Goal: Share content

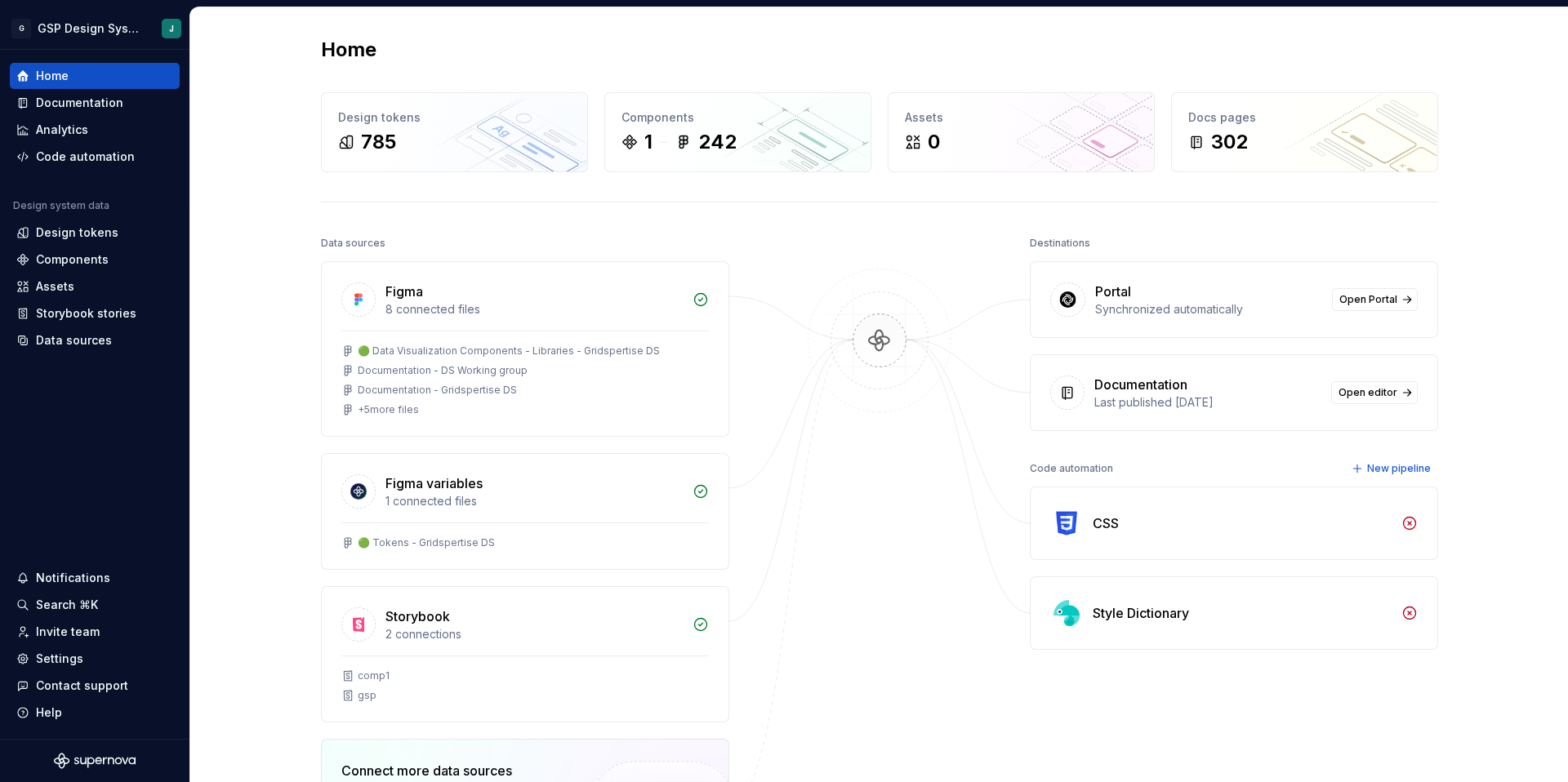
click at [1065, 388] on icon at bounding box center [1067, 392] width 16 height 16
click at [76, 107] on div "Documentation" at bounding box center [79, 103] width 87 height 16
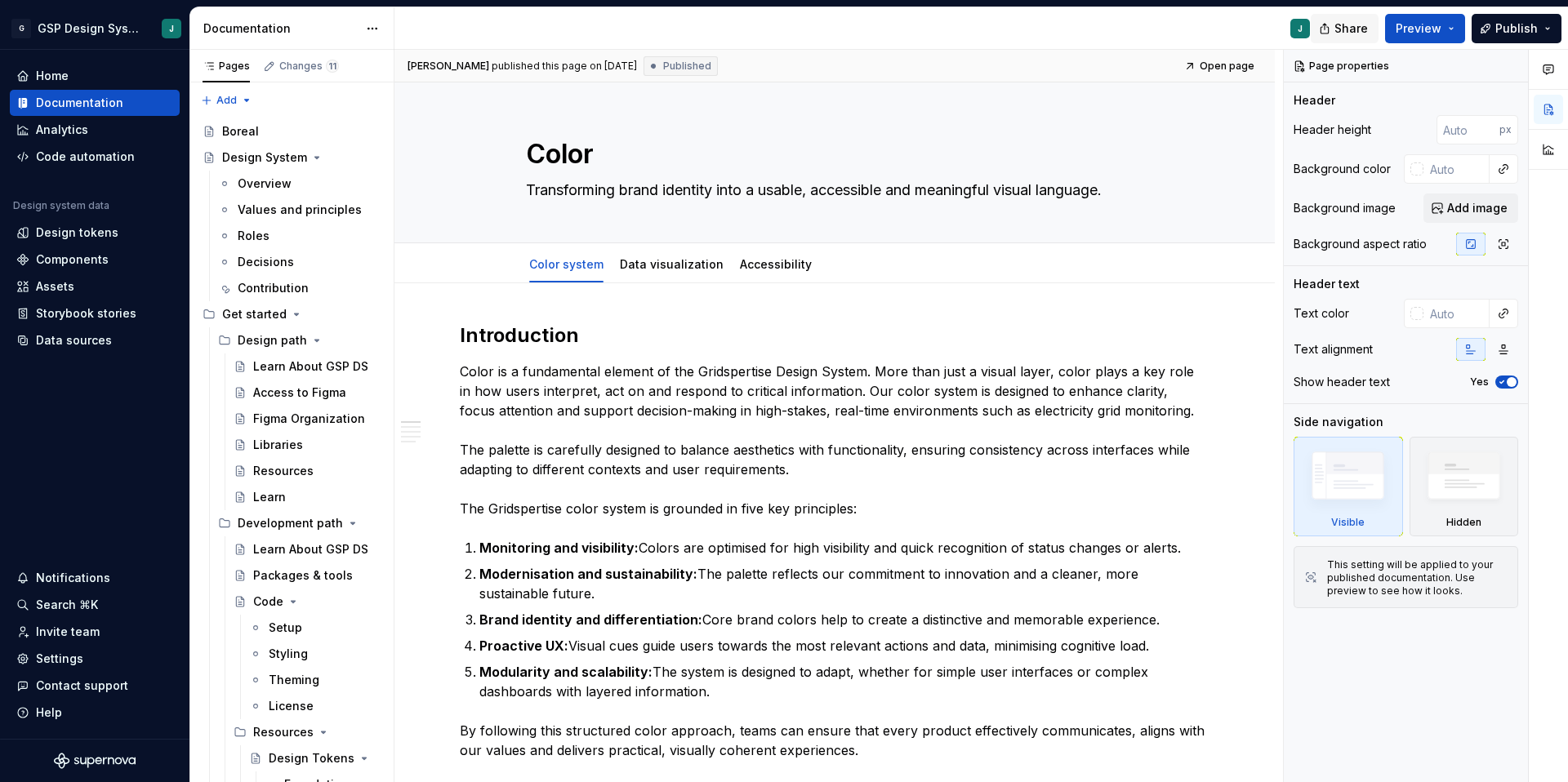
click at [1353, 30] on span "Share" at bounding box center [1350, 28] width 34 height 16
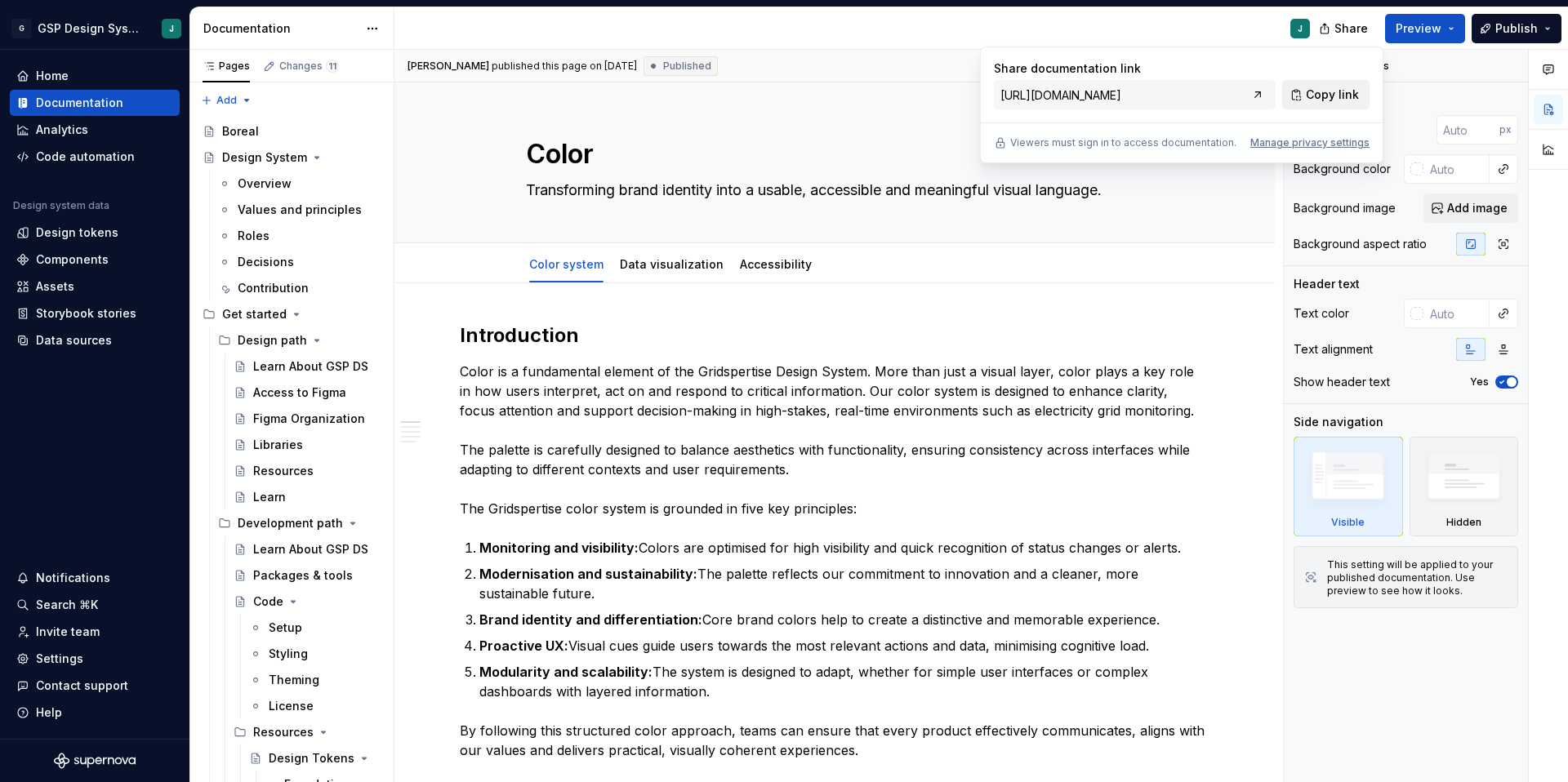
click at [1336, 100] on span "Copy link" at bounding box center [1332, 95] width 53 height 16
click at [1329, 95] on span "Copy link" at bounding box center [1332, 95] width 53 height 16
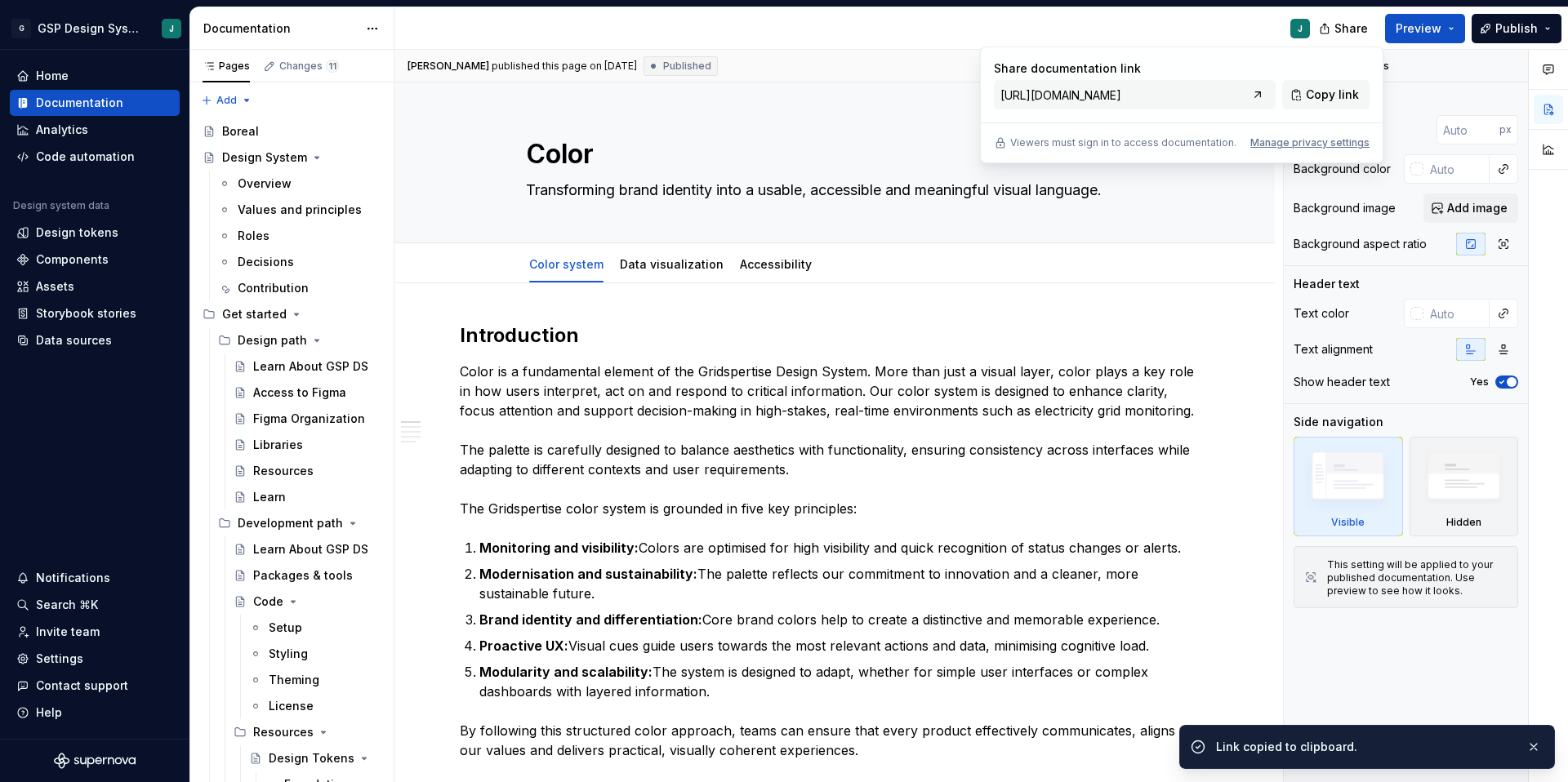
type textarea "*"
